Goal: Find specific page/section: Find specific page/section

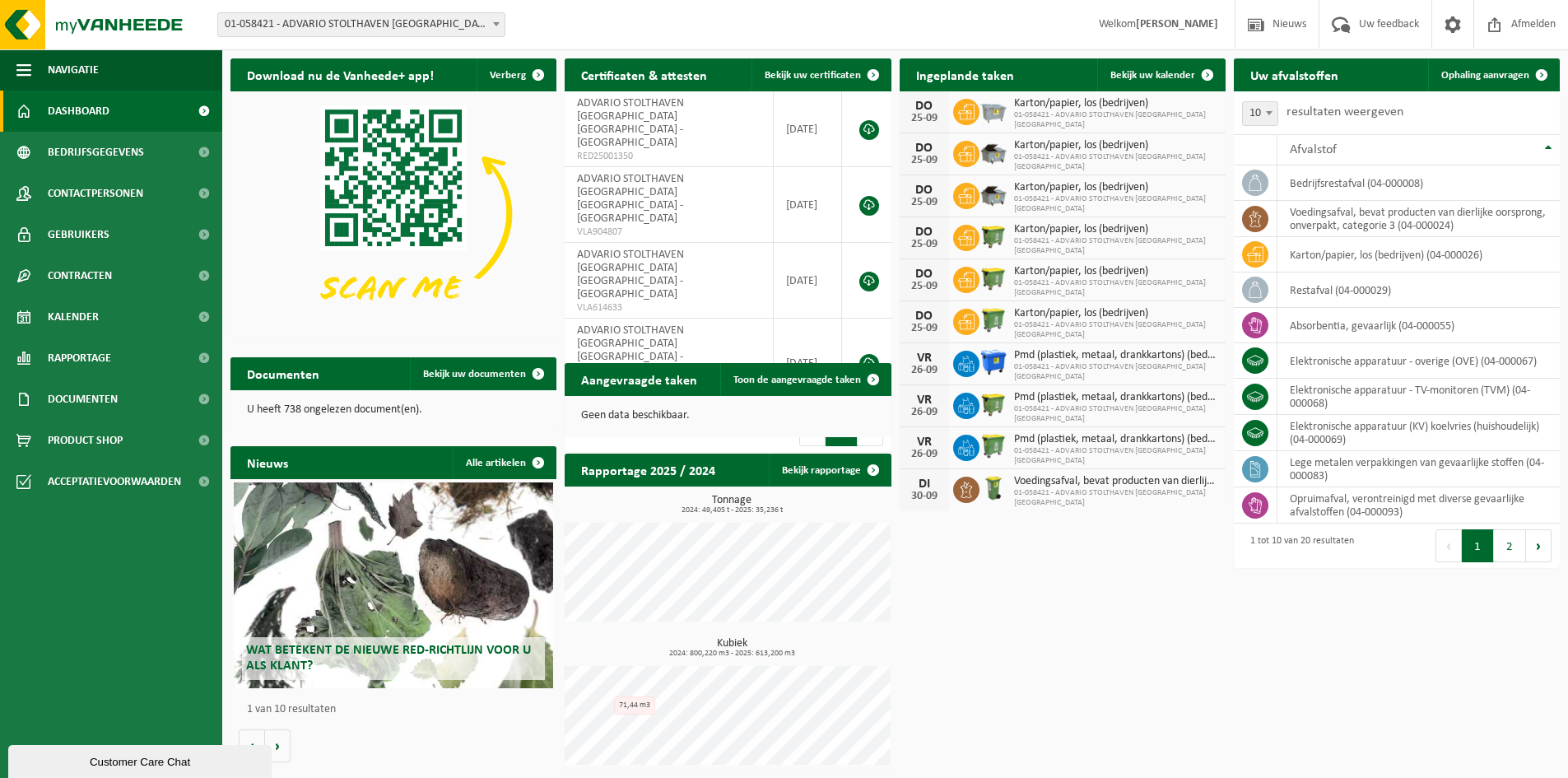
click at [400, 658] on span "Wat betekent de nieuwe RED-richtlijn voor u als klant?" at bounding box center [389, 659] width 285 height 29
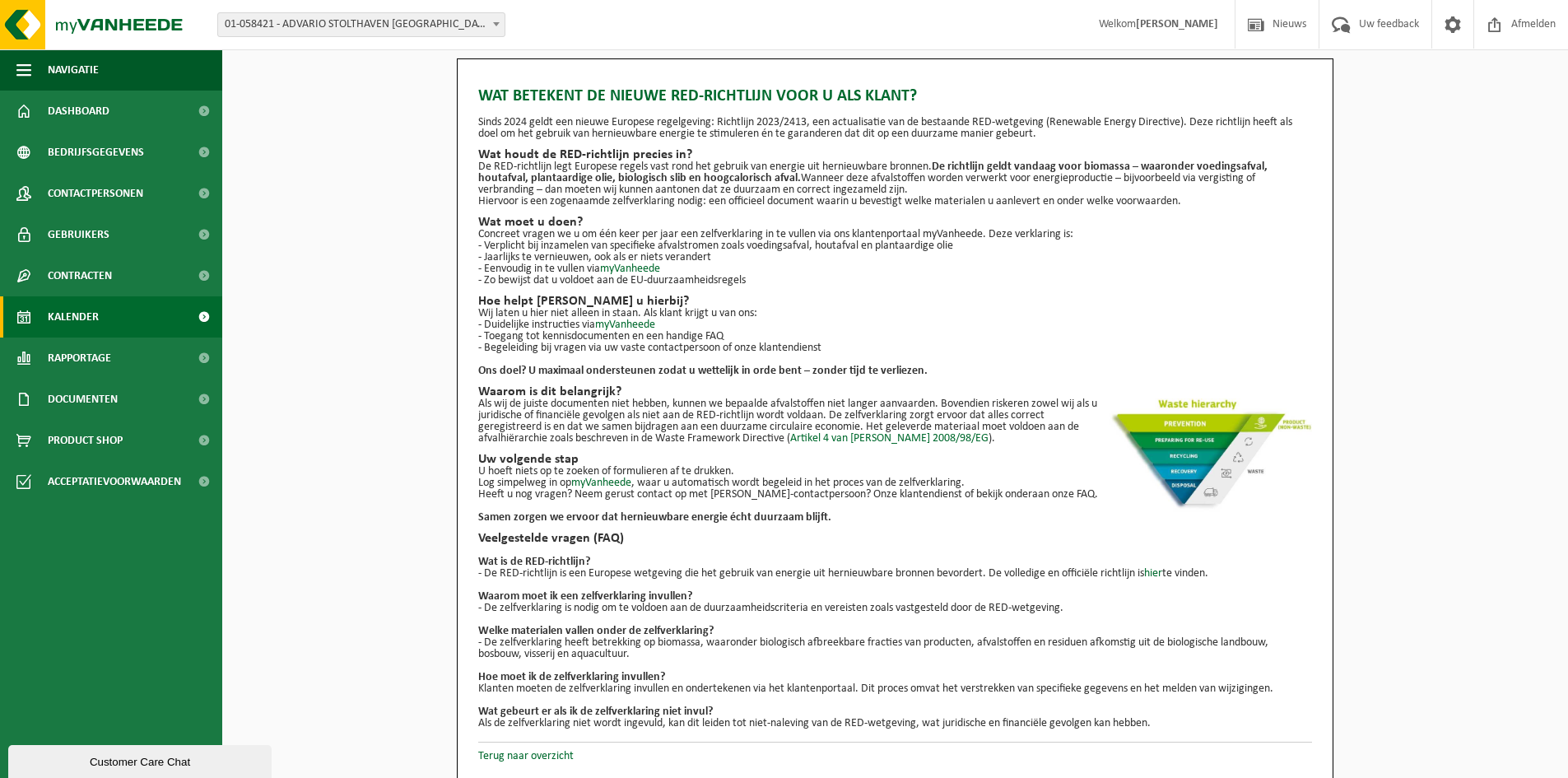
click at [73, 313] on span "Kalender" at bounding box center [73, 317] width 51 height 41
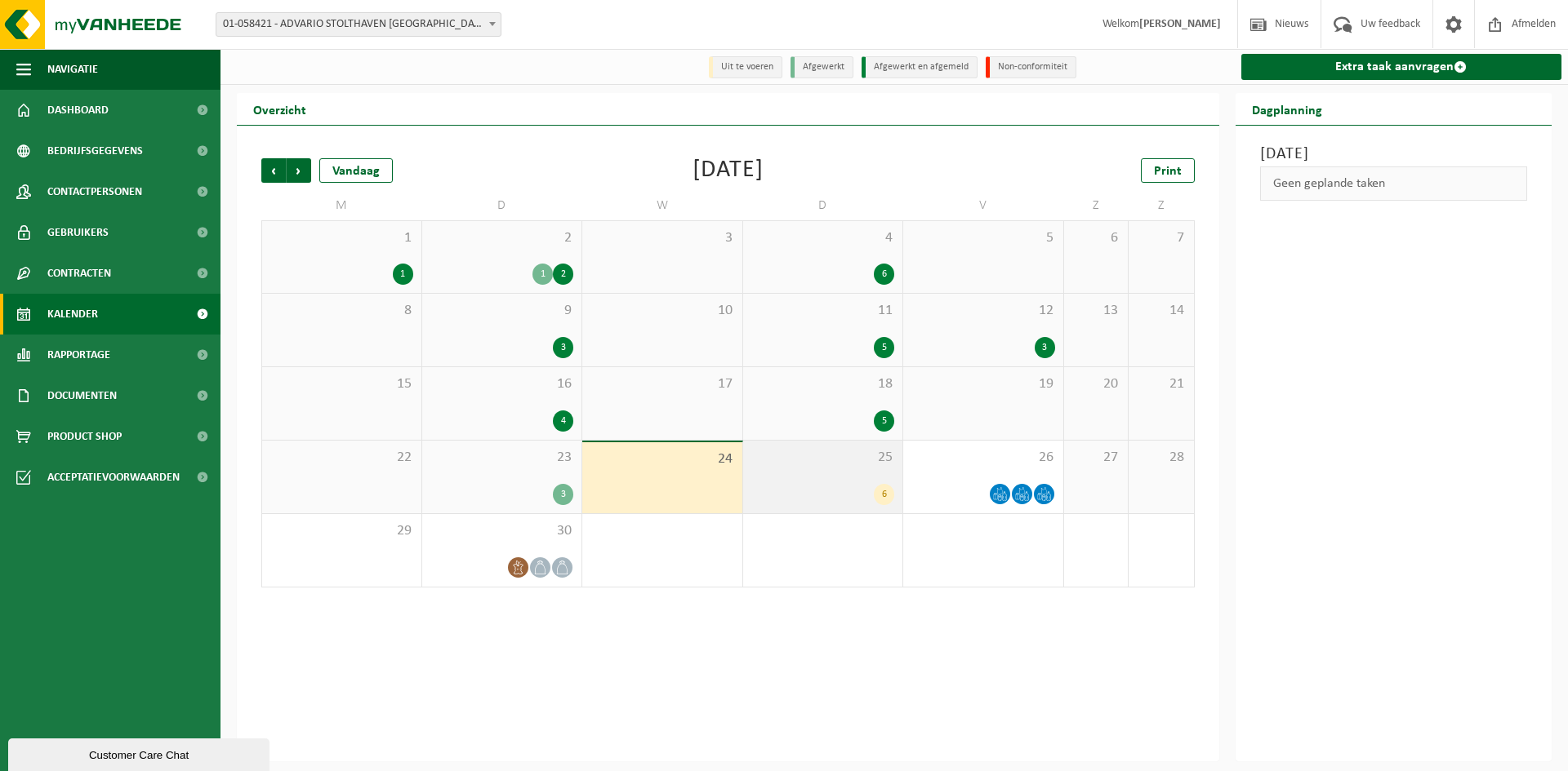
click at [887, 496] on div "6" at bounding box center [883, 494] width 20 height 21
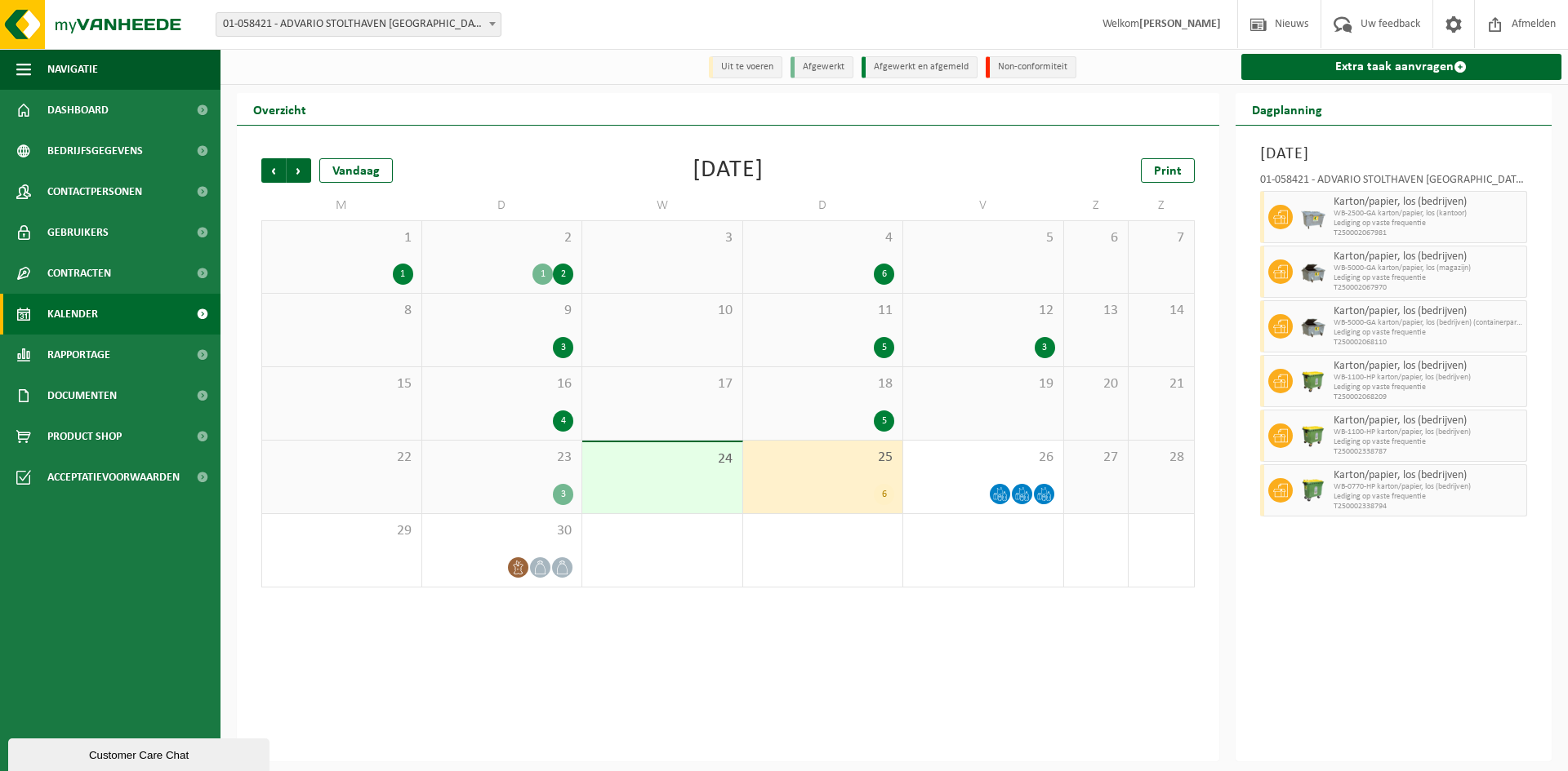
click at [887, 496] on div "6" at bounding box center [883, 494] width 20 height 21
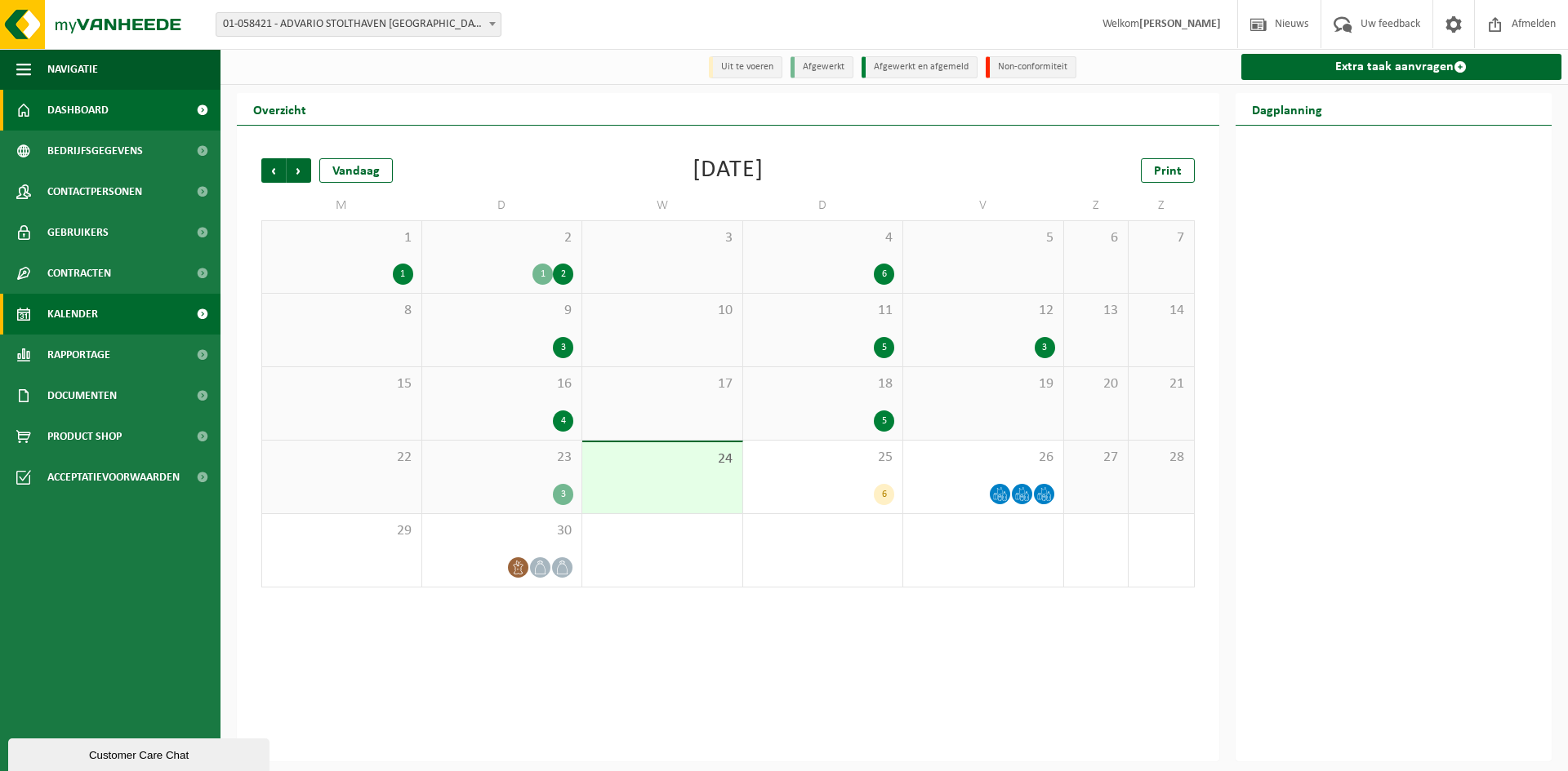
click at [75, 106] on span "Dashboard" at bounding box center [78, 110] width 62 height 40
